Goal: Task Accomplishment & Management: Use online tool/utility

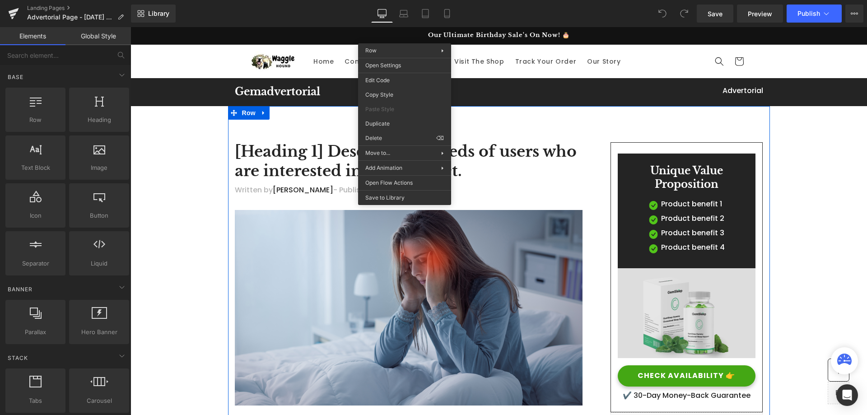
scroll to position [90, 0]
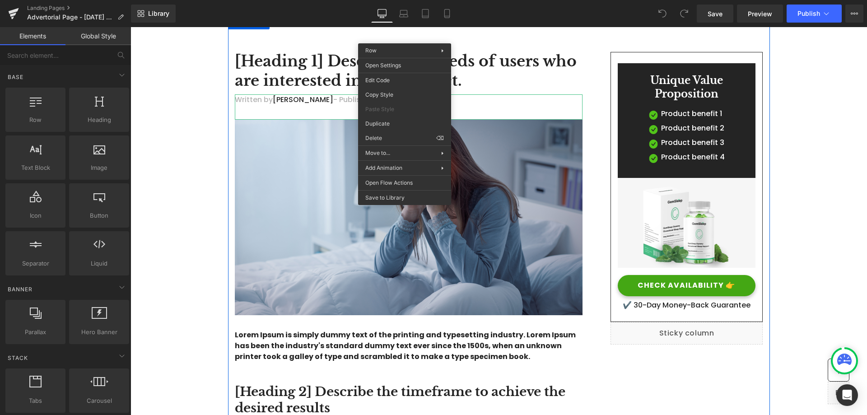
click at [538, 101] on p "Written by [PERSON_NAME] - Published on [DATE]" at bounding box center [409, 99] width 348 height 11
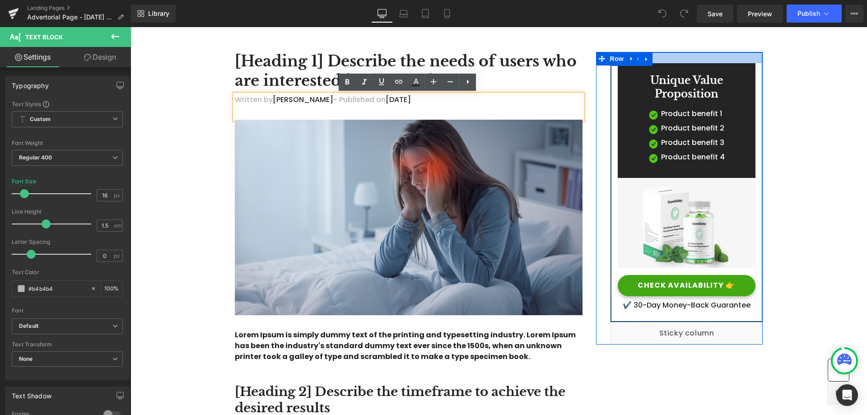
click at [740, 60] on div at bounding box center [687, 57] width 152 height 11
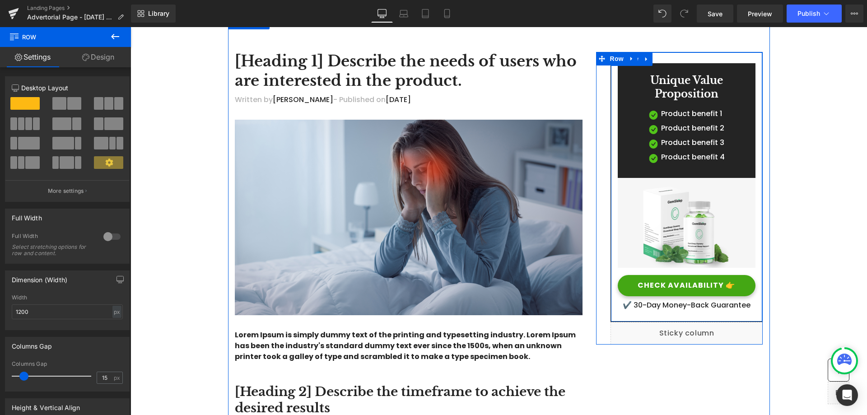
click at [615, 121] on div "Unique Value Proposition Heading Image Product benefit 1 Text Block Image Produ…" at bounding box center [687, 186] width 152 height 247
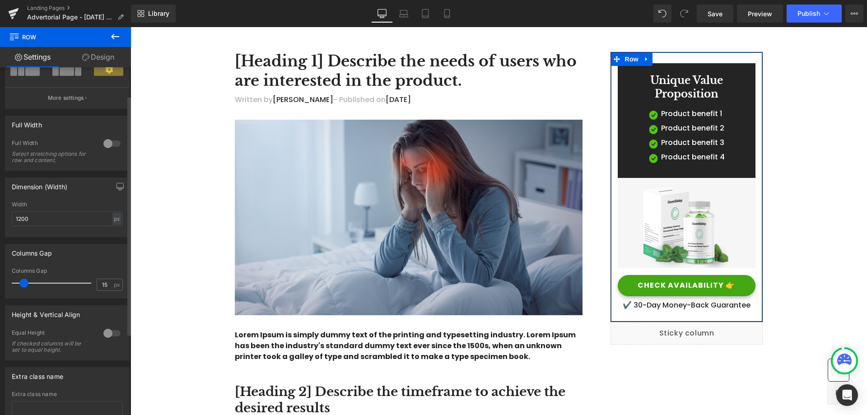
scroll to position [0, 0]
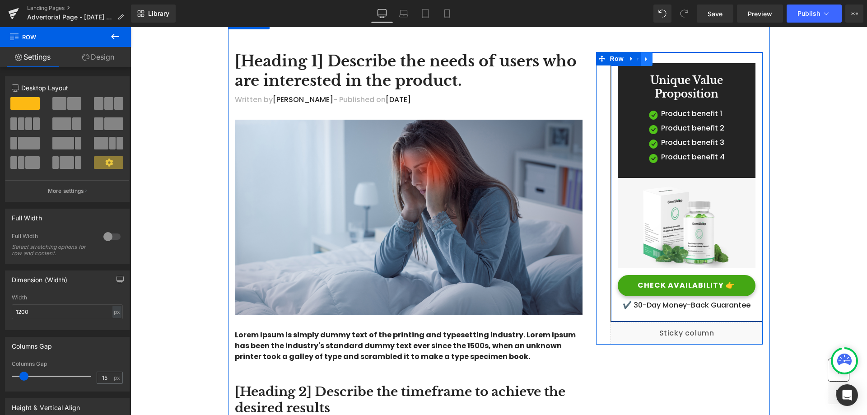
click at [647, 61] on icon at bounding box center [646, 59] width 6 height 7
click at [667, 58] on icon at bounding box center [670, 59] width 6 height 7
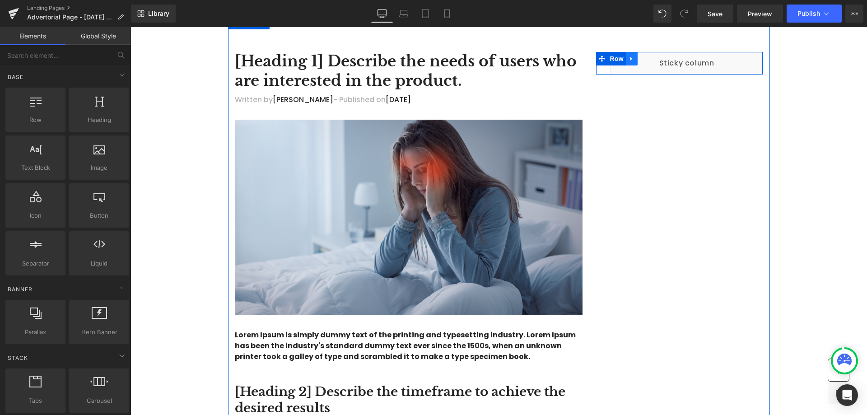
click at [633, 57] on icon at bounding box center [632, 58] width 6 height 7
click at [653, 57] on icon at bounding box center [655, 59] width 6 height 6
click at [686, 65] on span at bounding box center [679, 63] width 66 height 15
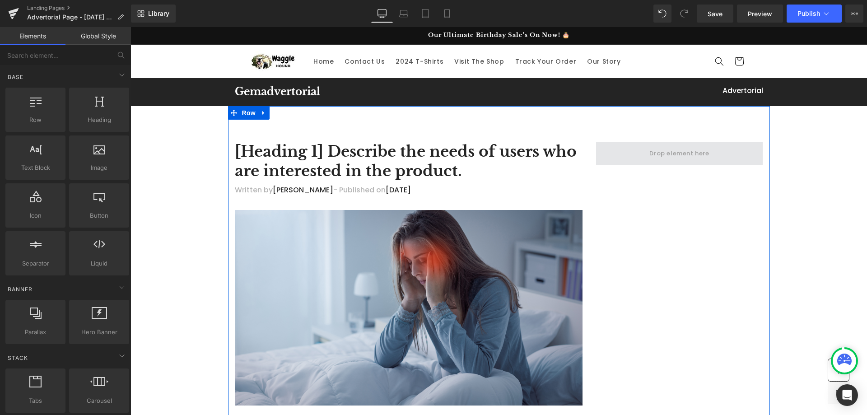
click at [607, 156] on span at bounding box center [679, 153] width 167 height 23
